Goal: Transaction & Acquisition: Obtain resource

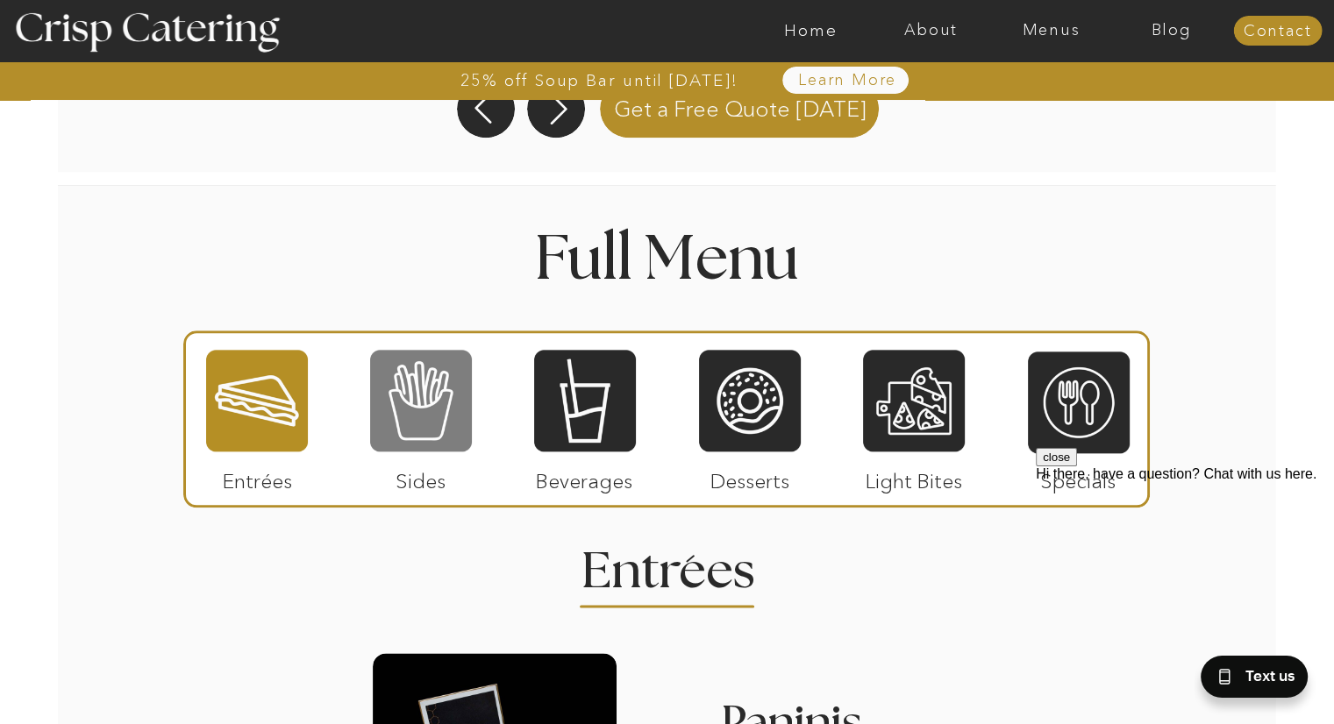
scroll to position [1906, 0]
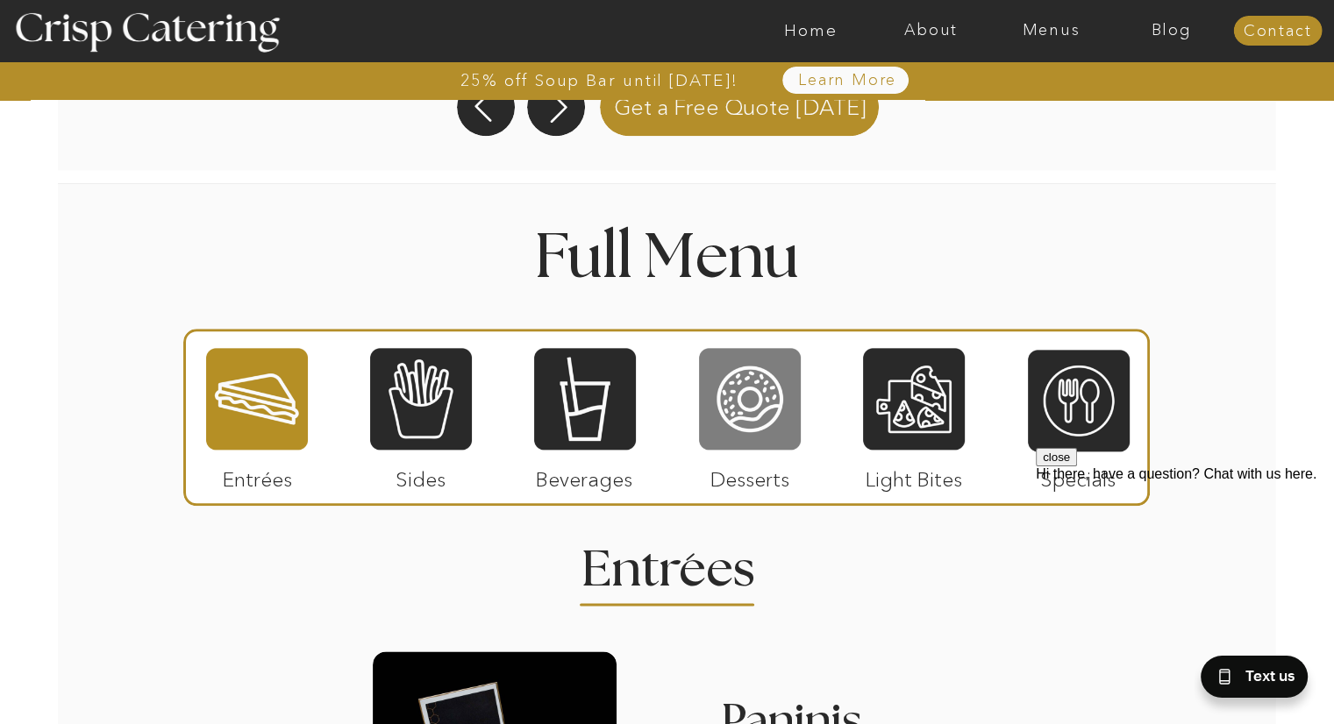
click at [720, 400] on div at bounding box center [750, 398] width 102 height 105
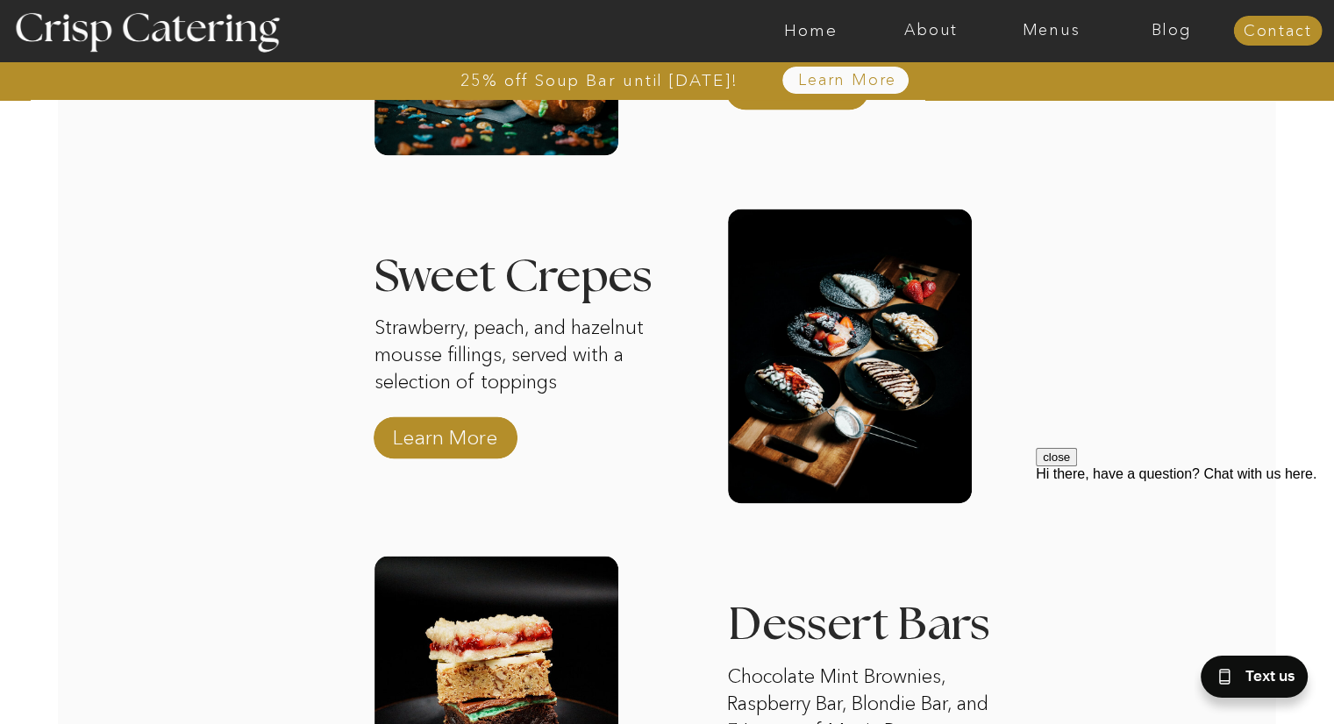
scroll to position [2705, 0]
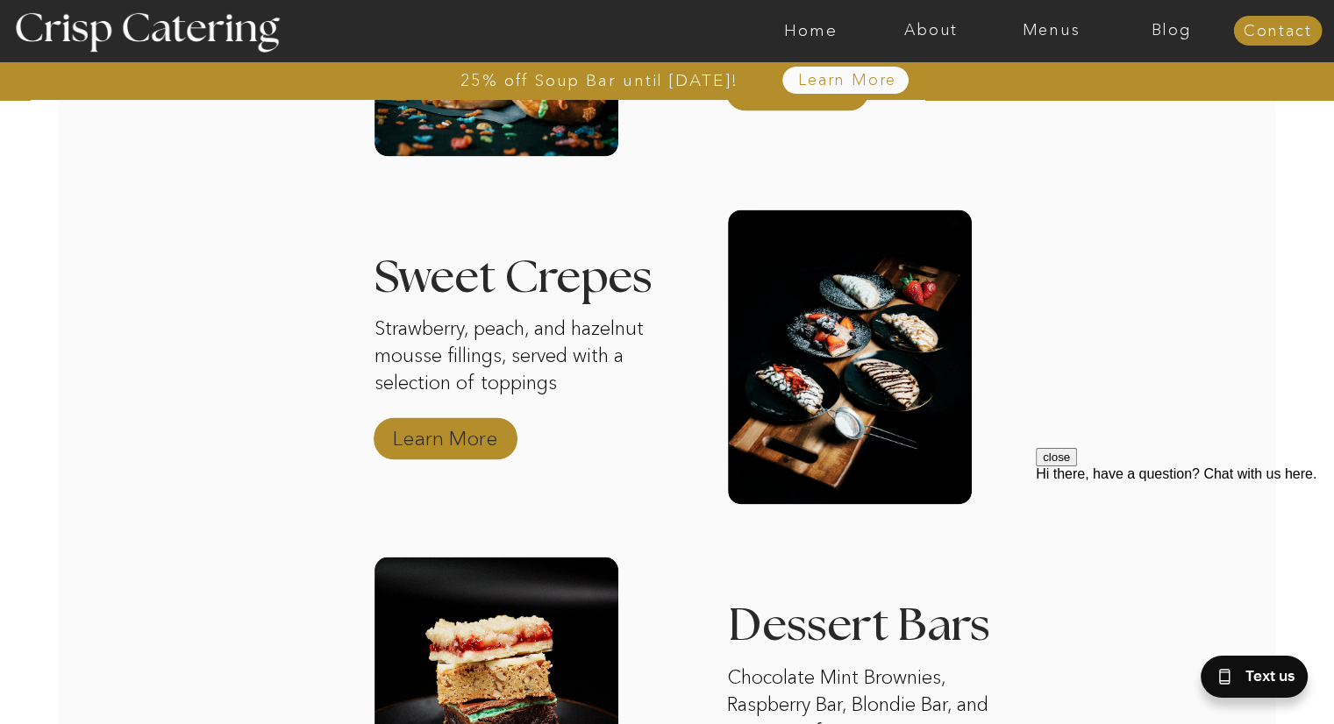
click at [459, 438] on p "Learn More" at bounding box center [445, 434] width 117 height 51
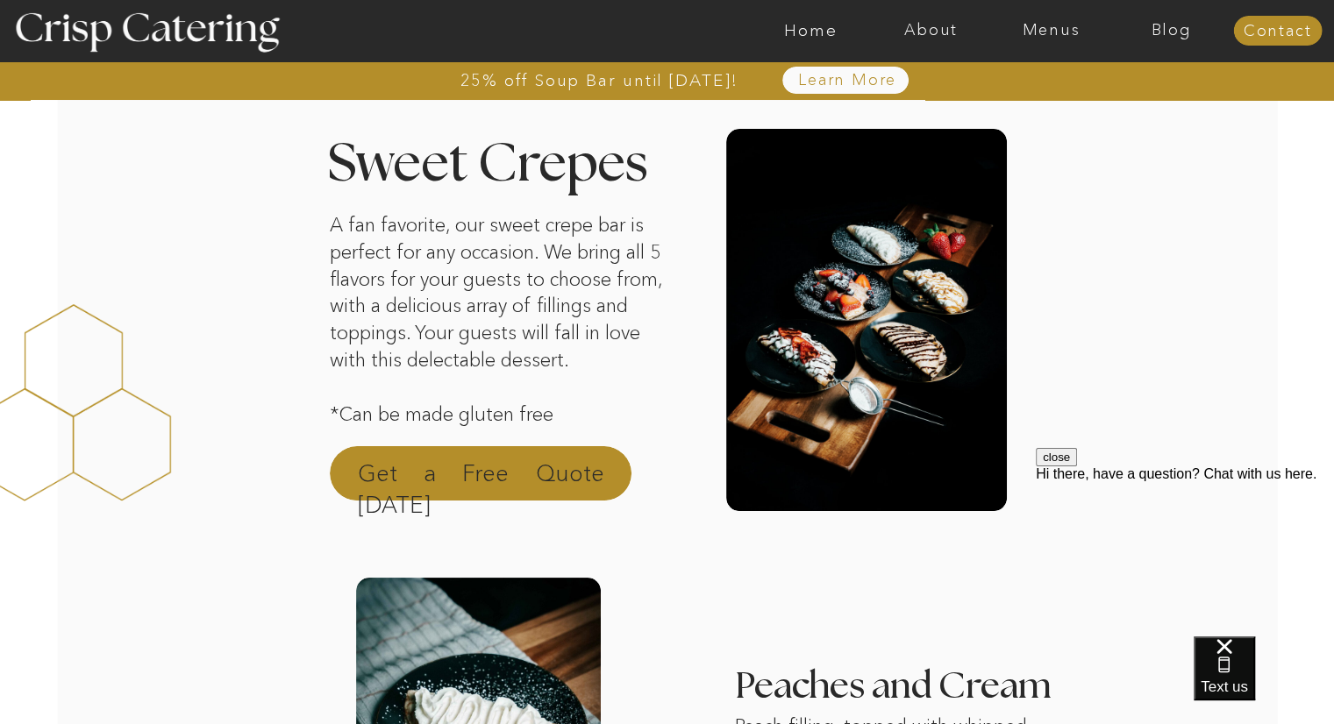
click at [493, 477] on p "Get a Free Quote [DATE]" at bounding box center [481, 479] width 246 height 42
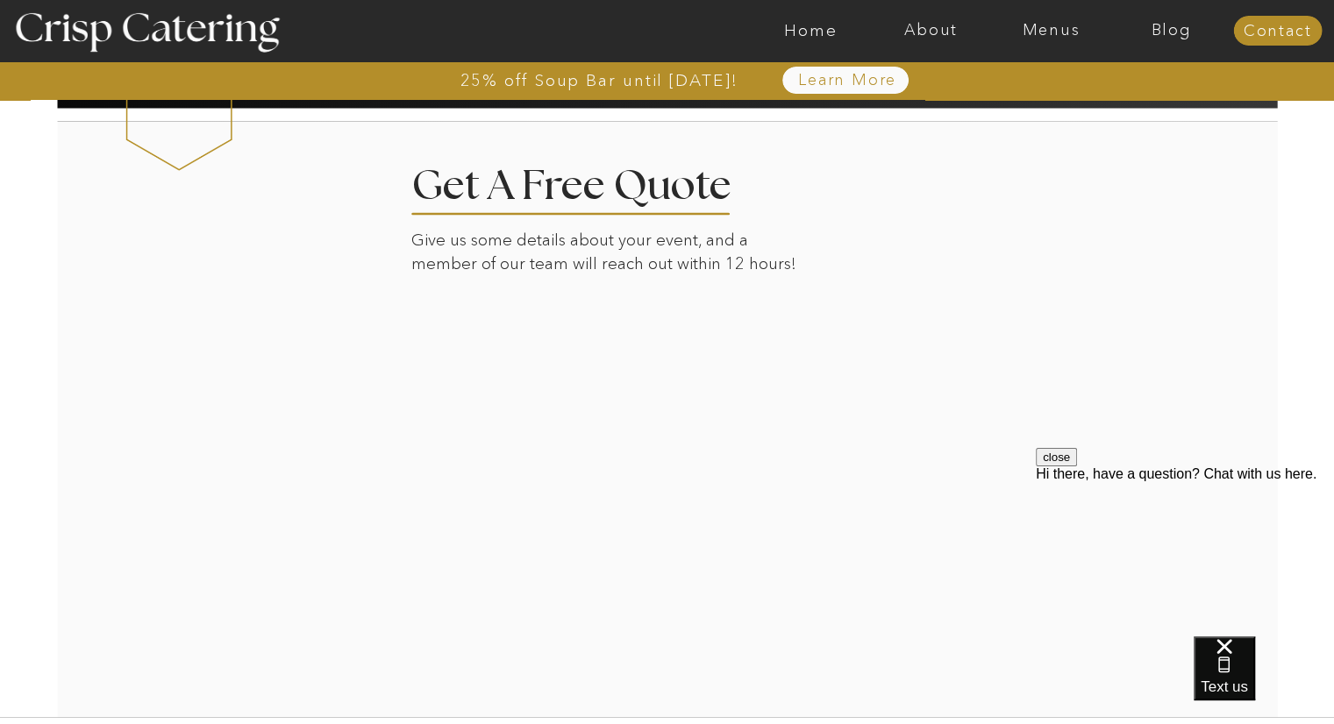
scroll to position [3303, 0]
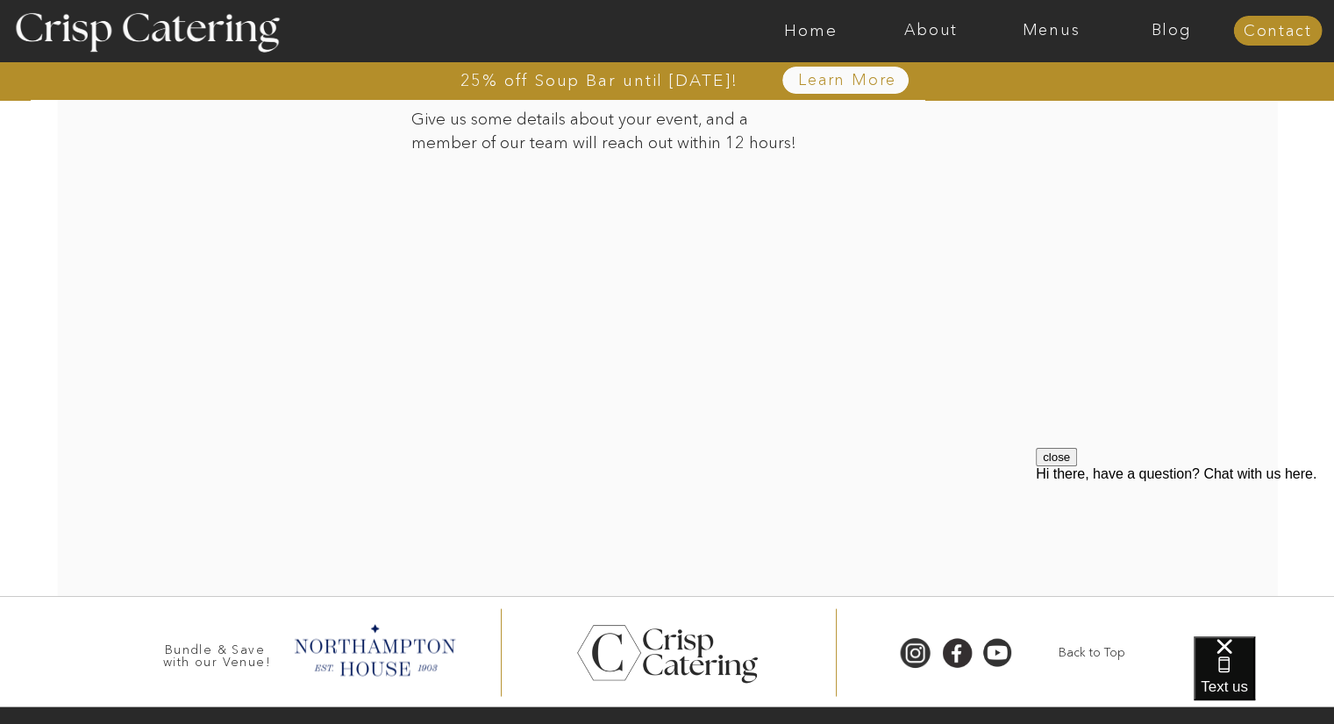
click at [1000, 381] on div at bounding box center [668, 297] width 1222 height 598
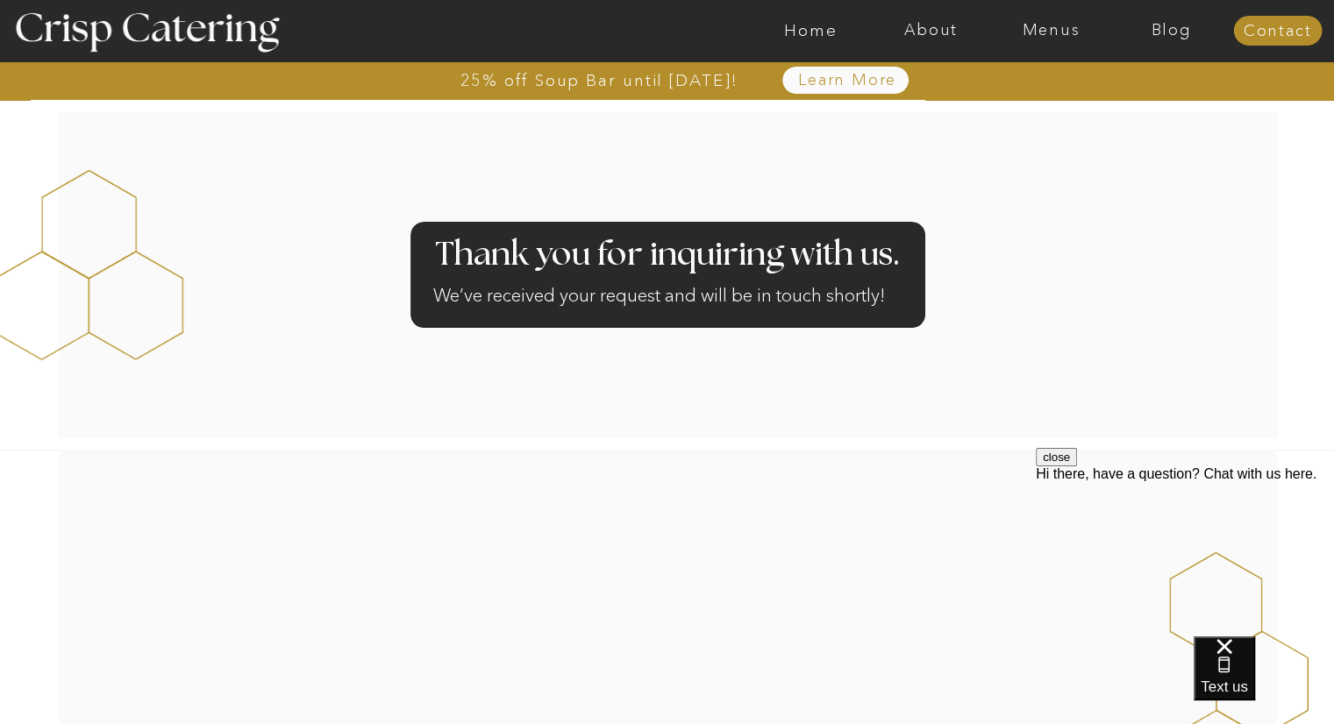
scroll to position [386, 0]
